Goal: Task Accomplishment & Management: Use online tool/utility

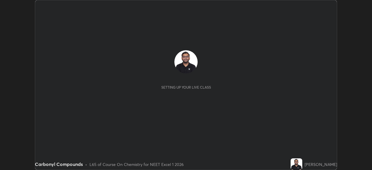
scroll to position [170, 372]
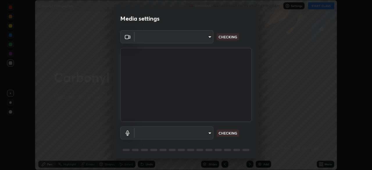
type input "f7a3972b1aa4ccc2bb278f1e0e3147348a18408e8ce32c2dd239d99c5c07823a"
click at [204, 131] on body "Erase all Carbonyl Compounds Recording WAS SCHEDULED TO START AT 11:30 AM Setti…" at bounding box center [186, 85] width 372 height 170
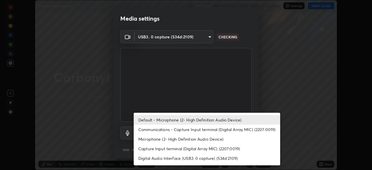
click at [205, 131] on li "Communications - Capture Input terminal (Digital Array MIC) (2207:0019)" at bounding box center [207, 130] width 146 height 10
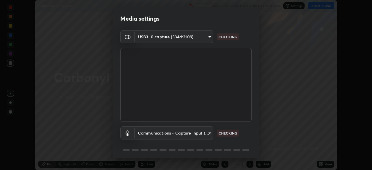
click at [200, 128] on body "Erase all Carbonyl Compounds Recording WAS SCHEDULED TO START AT 11:30 AM Setti…" at bounding box center [186, 85] width 372 height 170
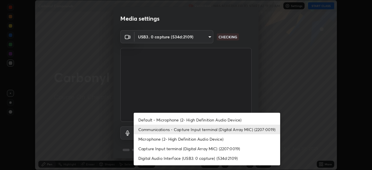
click at [206, 116] on li "Default - Microphone (2- High Definition Audio Device)" at bounding box center [207, 120] width 146 height 10
type input "default"
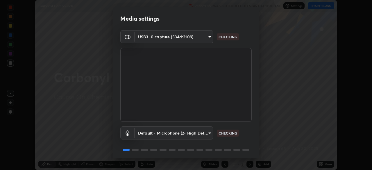
scroll to position [21, 0]
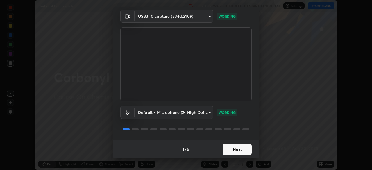
click at [244, 145] on button "Next" at bounding box center [236, 149] width 29 height 12
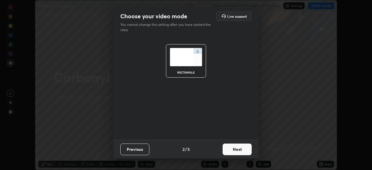
click at [246, 150] on button "Next" at bounding box center [236, 149] width 29 height 12
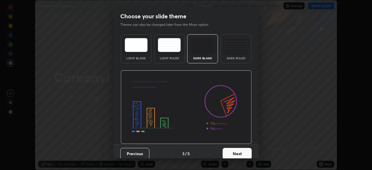
click at [238, 60] on div "Dark Ruled" at bounding box center [235, 58] width 23 height 3
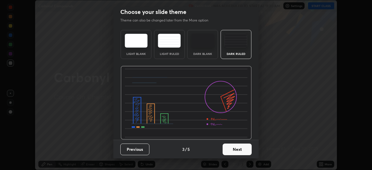
click at [242, 146] on button "Next" at bounding box center [236, 149] width 29 height 12
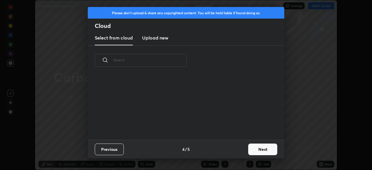
click at [254, 148] on button "Next" at bounding box center [262, 149] width 29 height 12
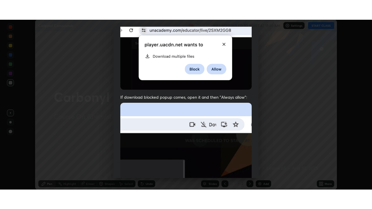
scroll to position [139, 0]
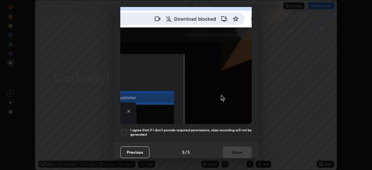
click at [232, 128] on h5 "I agree that if I don't provide required permissions, class recording will not …" at bounding box center [190, 132] width 121 height 9
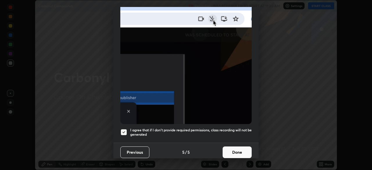
click at [243, 148] on button "Done" at bounding box center [236, 152] width 29 height 12
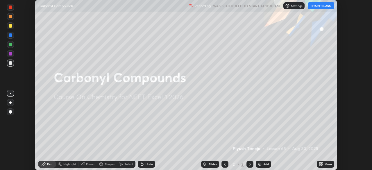
click at [322, 5] on button "START CLASS" at bounding box center [321, 5] width 26 height 7
click at [322, 163] on icon at bounding box center [321, 162] width 1 height 1
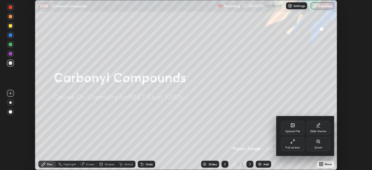
click at [299, 145] on div "Full screen" at bounding box center [292, 144] width 23 height 14
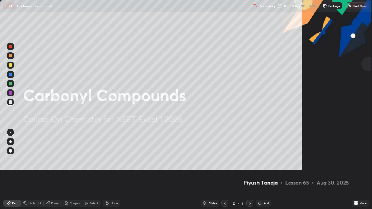
scroll to position [209, 372]
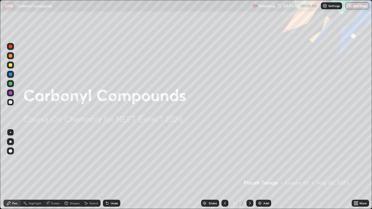
click at [266, 170] on div "Add" at bounding box center [266, 203] width 6 height 3
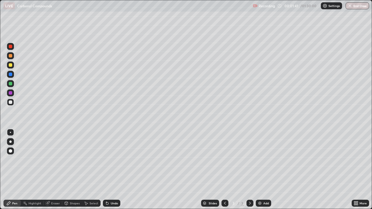
click at [112, 170] on div "Undo" at bounding box center [114, 203] width 7 height 3
click at [115, 170] on div "Undo" at bounding box center [114, 203] width 7 height 3
click at [113, 170] on div "Undo" at bounding box center [114, 203] width 7 height 3
click at [111, 170] on div "Undo" at bounding box center [111, 203] width 17 height 7
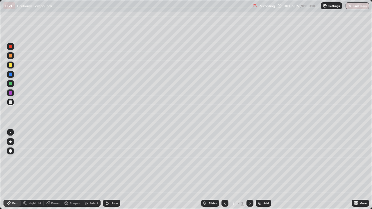
click at [259, 170] on img at bounding box center [259, 203] width 5 height 5
click at [223, 170] on icon at bounding box center [224, 203] width 5 height 5
click at [246, 170] on div at bounding box center [249, 203] width 7 height 7
click at [267, 170] on div "Add" at bounding box center [266, 203] width 6 height 3
click at [224, 170] on icon at bounding box center [224, 203] width 5 height 5
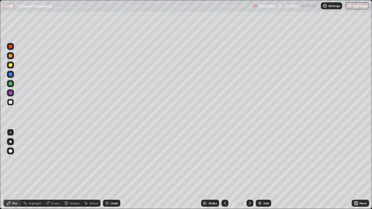
click at [223, 170] on icon at bounding box center [224, 203] width 5 height 5
click at [249, 170] on icon at bounding box center [250, 203] width 2 height 3
click at [224, 170] on icon at bounding box center [224, 203] width 5 height 5
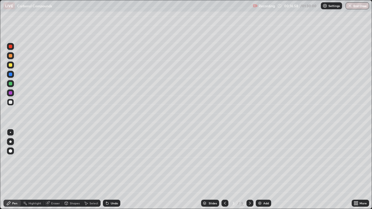
click at [248, 170] on icon at bounding box center [249, 203] width 5 height 5
click at [249, 170] on icon at bounding box center [249, 203] width 5 height 5
click at [225, 170] on div at bounding box center [224, 203] width 7 height 7
click at [247, 170] on icon at bounding box center [249, 203] width 5 height 5
click at [261, 170] on img at bounding box center [259, 203] width 5 height 5
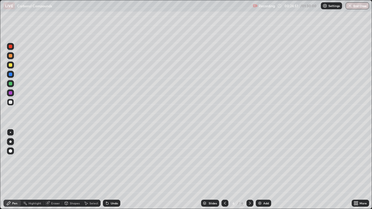
click at [224, 170] on icon at bounding box center [224, 203] width 5 height 5
click at [249, 170] on icon at bounding box center [249, 203] width 5 height 5
click at [10, 65] on div at bounding box center [10, 64] width 3 height 3
click at [263, 170] on div "Add" at bounding box center [266, 203] width 6 height 3
click at [10, 101] on div at bounding box center [10, 101] width 3 height 3
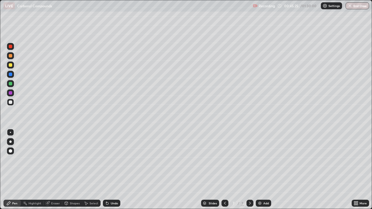
click at [54, 170] on div "Eraser" at bounding box center [55, 203] width 9 height 3
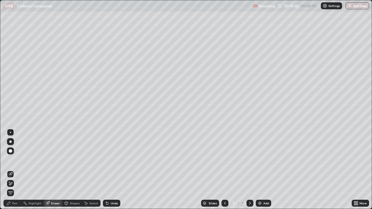
click at [12, 170] on icon at bounding box center [10, 183] width 5 height 5
click at [16, 170] on div "Pen" at bounding box center [14, 203] width 5 height 3
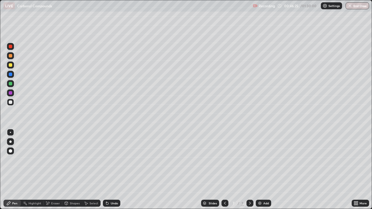
click at [52, 170] on div "Eraser" at bounding box center [55, 203] width 9 height 3
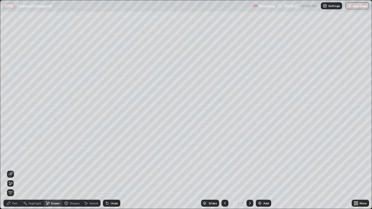
click at [13, 170] on div "Pen" at bounding box center [14, 203] width 5 height 3
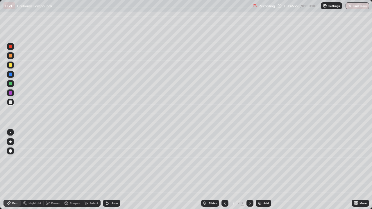
click at [10, 66] on div at bounding box center [10, 64] width 3 height 3
click at [111, 170] on div "Undo" at bounding box center [114, 203] width 7 height 3
click at [11, 101] on div at bounding box center [10, 101] width 3 height 3
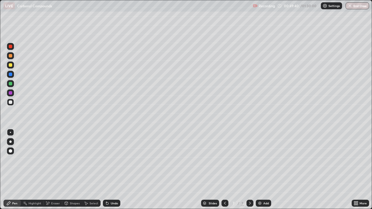
click at [259, 170] on img at bounding box center [259, 203] width 5 height 5
click at [8, 65] on div at bounding box center [10, 65] width 7 height 7
click at [10, 103] on div at bounding box center [10, 101] width 3 height 3
click at [113, 170] on div "Undo" at bounding box center [111, 203] width 17 height 7
click at [112, 170] on div "Undo" at bounding box center [114, 203] width 7 height 3
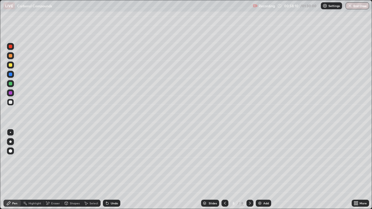
click at [10, 66] on div at bounding box center [10, 64] width 3 height 3
click at [112, 170] on div "Undo" at bounding box center [111, 203] width 17 height 7
click at [113, 170] on div "Undo" at bounding box center [114, 203] width 7 height 3
click at [8, 103] on div at bounding box center [10, 102] width 7 height 7
click at [15, 170] on div "Pen" at bounding box center [14, 203] width 5 height 3
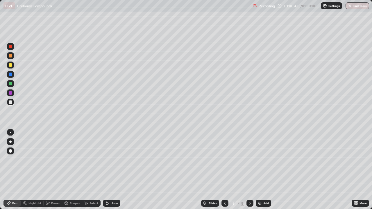
click at [259, 170] on img at bounding box center [259, 203] width 5 height 5
click at [264, 170] on div "Add" at bounding box center [266, 203] width 6 height 3
click at [113, 170] on div "Undo" at bounding box center [114, 203] width 7 height 3
click at [224, 170] on icon at bounding box center [224, 203] width 5 height 5
click at [249, 170] on icon at bounding box center [249, 203] width 5 height 5
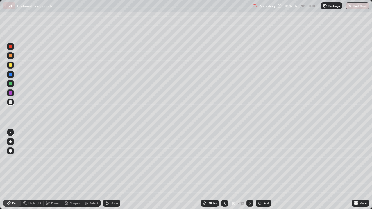
click at [115, 170] on div "Undo" at bounding box center [114, 203] width 7 height 3
click at [112, 170] on div "Undo" at bounding box center [114, 203] width 7 height 3
click at [109, 170] on div "Undo" at bounding box center [111, 203] width 17 height 7
click at [108, 170] on icon at bounding box center [107, 203] width 5 height 5
click at [53, 170] on div "Eraser" at bounding box center [55, 203] width 9 height 3
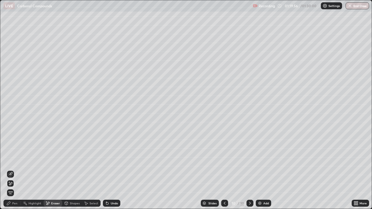
click at [9, 170] on span "Erase all" at bounding box center [10, 192] width 6 height 3
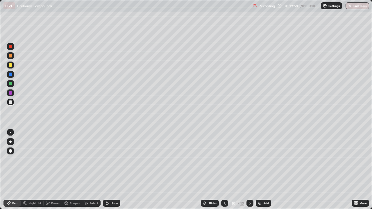
click at [112, 170] on div "Undo" at bounding box center [114, 203] width 7 height 3
click at [111, 170] on div "Undo" at bounding box center [114, 203] width 7 height 3
click at [112, 170] on div "Undo" at bounding box center [114, 203] width 7 height 3
click at [114, 170] on div "Undo" at bounding box center [111, 203] width 17 height 7
click at [16, 170] on div "Pen" at bounding box center [14, 203] width 5 height 3
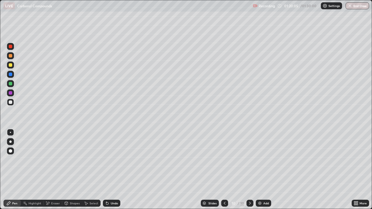
click at [16, 170] on div "Pen" at bounding box center [14, 203] width 5 height 3
click at [222, 170] on icon at bounding box center [224, 203] width 5 height 5
click at [249, 170] on icon at bounding box center [250, 203] width 2 height 3
click at [112, 170] on div "Undo" at bounding box center [114, 203] width 7 height 3
click at [115, 170] on div "Undo" at bounding box center [111, 203] width 17 height 7
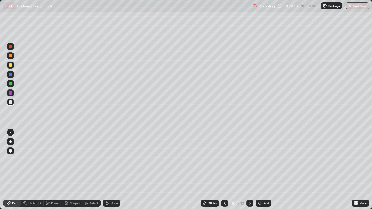
click at [115, 170] on div "Undo" at bounding box center [111, 203] width 17 height 7
click at [50, 170] on div "Eraser" at bounding box center [53, 203] width 19 height 7
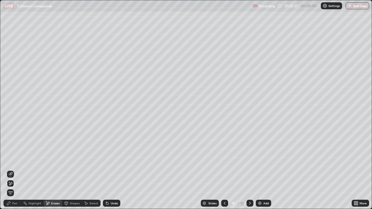
click at [10, 170] on icon at bounding box center [10, 174] width 4 height 4
click at [8, 170] on icon at bounding box center [8, 202] width 3 height 3
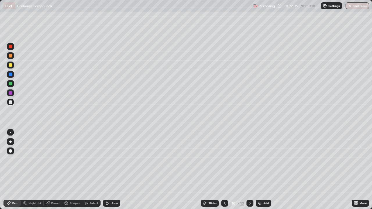
click at [111, 170] on div "Undo" at bounding box center [111, 203] width 17 height 7
click at [110, 170] on div "Undo" at bounding box center [111, 203] width 17 height 7
click at [9, 65] on div at bounding box center [10, 64] width 3 height 3
click at [10, 102] on div at bounding box center [10, 101] width 3 height 3
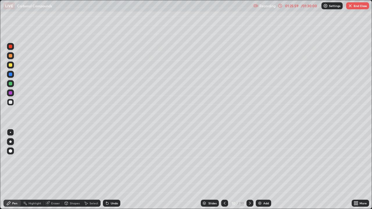
click at [115, 170] on div "Undo" at bounding box center [114, 203] width 7 height 3
click at [354, 5] on button "End Class" at bounding box center [357, 5] width 23 height 7
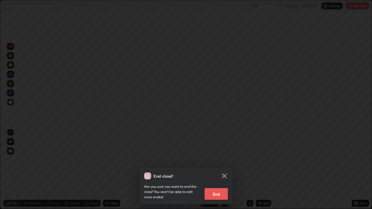
click at [219, 170] on button "End" at bounding box center [215, 194] width 23 height 12
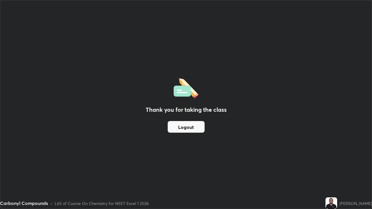
click at [192, 132] on button "Logout" at bounding box center [185, 127] width 37 height 12
